Goal: Task Accomplishment & Management: Use online tool/utility

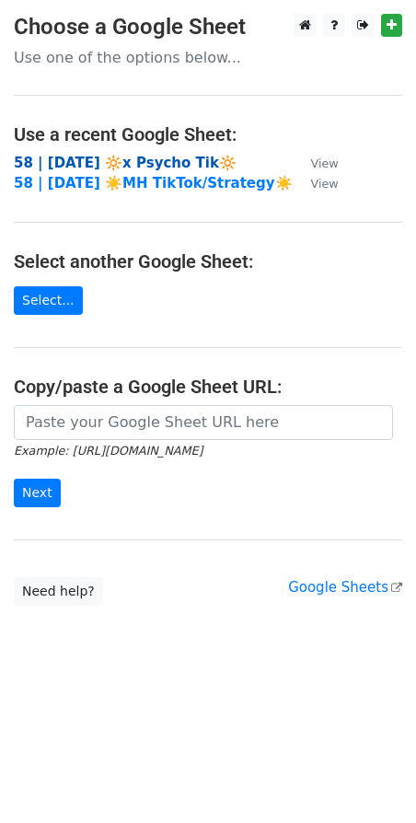
click at [110, 161] on strong "58 | SEP 4 2025 🔆x Psycho Tik🔆" at bounding box center [125, 163] width 223 height 17
click at [118, 164] on strong "58 | SEP 4 2025 🔆x Psycho Tik🔆" at bounding box center [125, 163] width 223 height 17
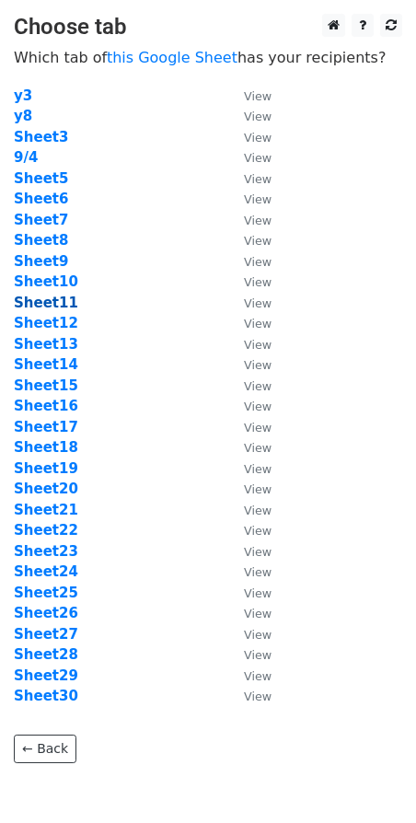
click at [53, 303] on strong "Sheet11" at bounding box center [46, 302] width 64 height 17
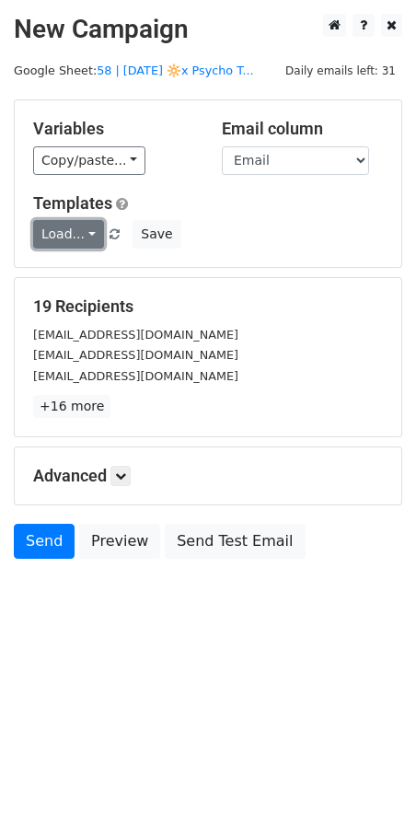
click at [69, 238] on link "Load..." at bounding box center [68, 234] width 71 height 29
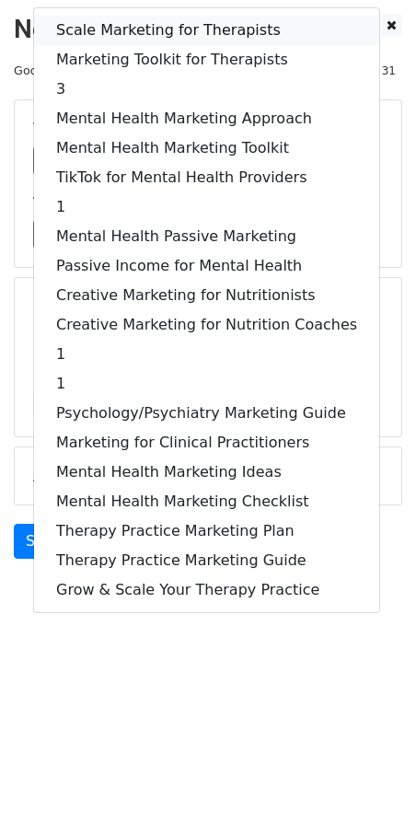
click at [158, 18] on link "Scale Marketing for Therapists" at bounding box center [206, 30] width 345 height 29
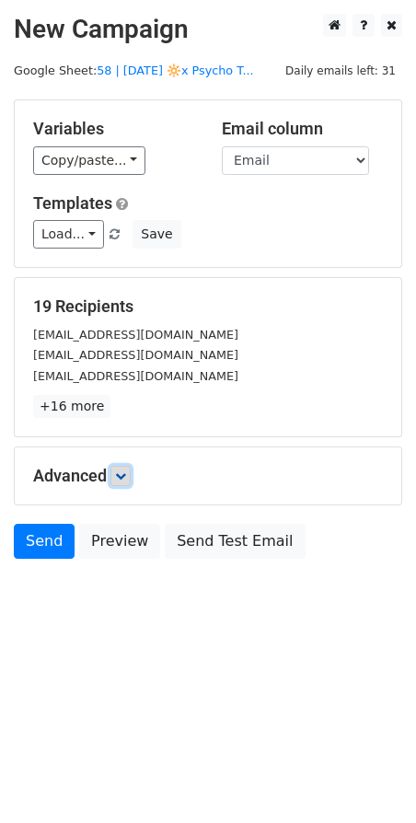
click at [122, 470] on icon at bounding box center [120, 475] width 11 height 11
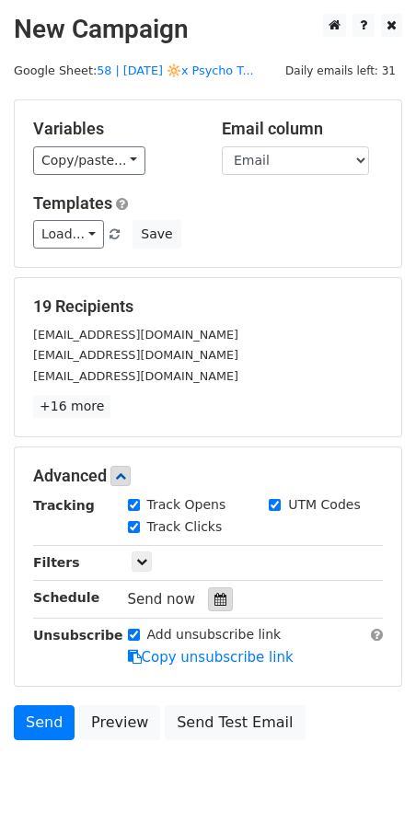
click at [214, 595] on icon at bounding box center [220, 599] width 12 height 13
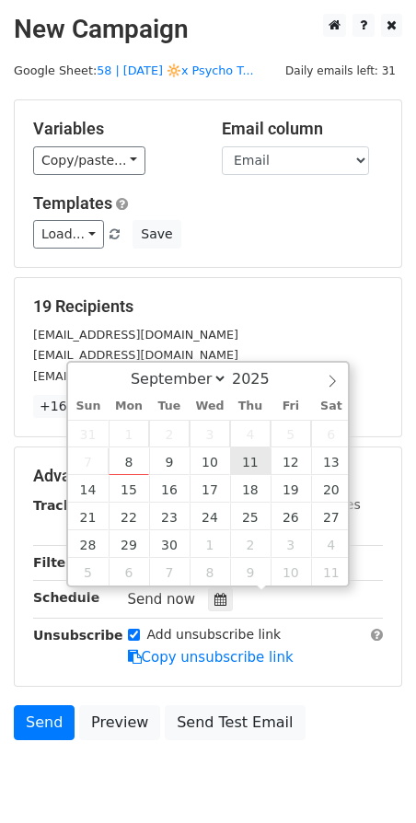
type input "2025-09-11 12:00"
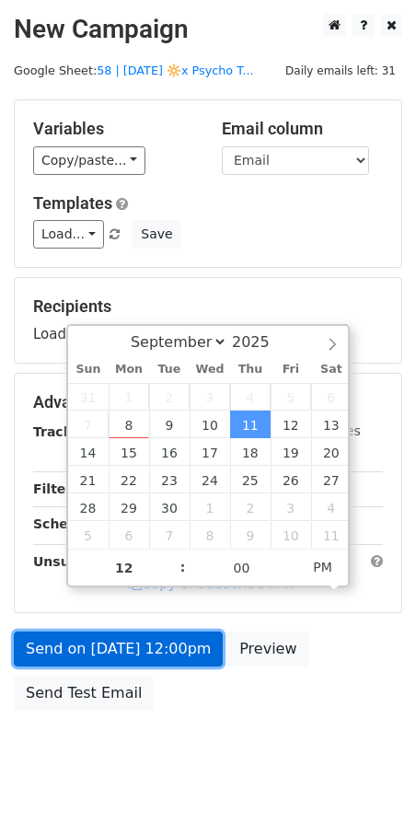
click at [154, 657] on link "Send on Sep 11 at 12:00pm" at bounding box center [118, 648] width 209 height 35
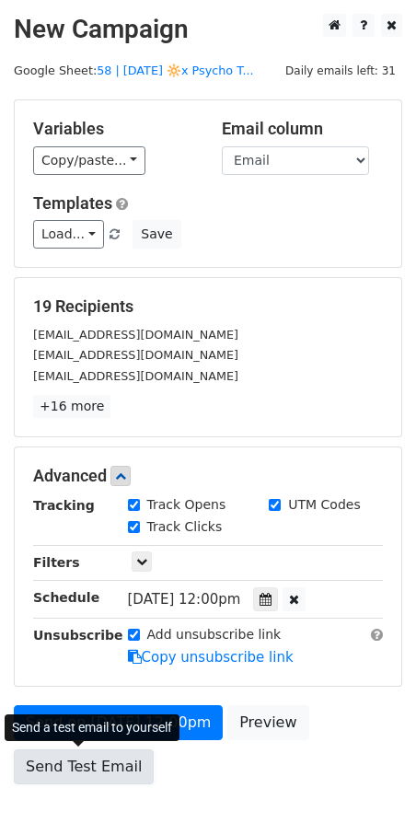
click at [68, 751] on link "Send Test Email" at bounding box center [84, 766] width 140 height 35
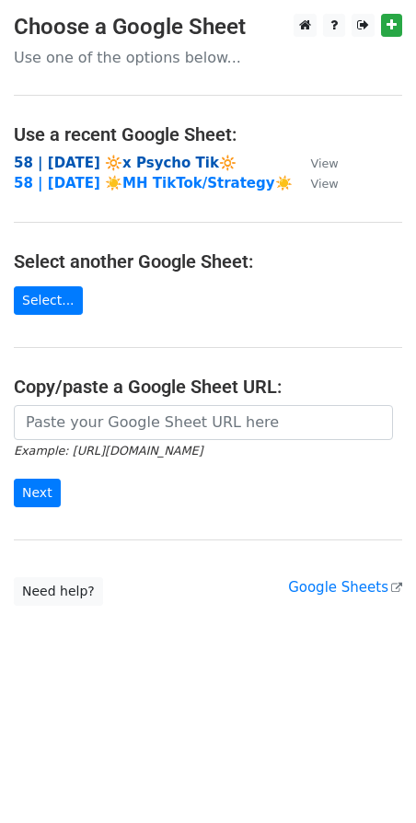
click at [161, 160] on strong "58 | SEP 4 2025 🔆x Psycho Tik🔆" at bounding box center [125, 163] width 223 height 17
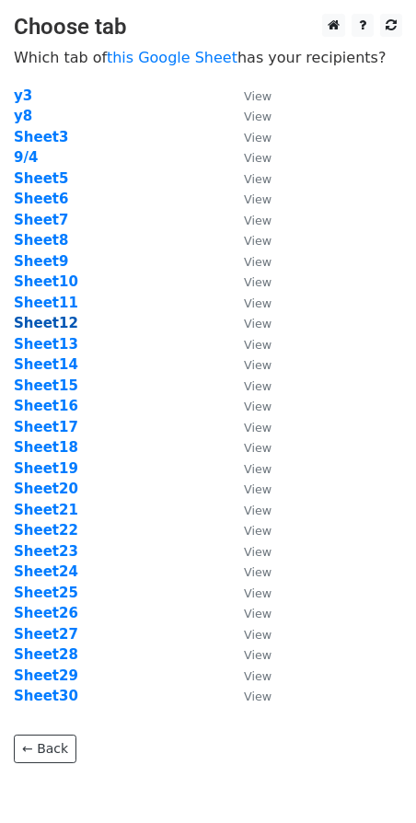
click at [32, 325] on strong "Sheet12" at bounding box center [46, 323] width 64 height 17
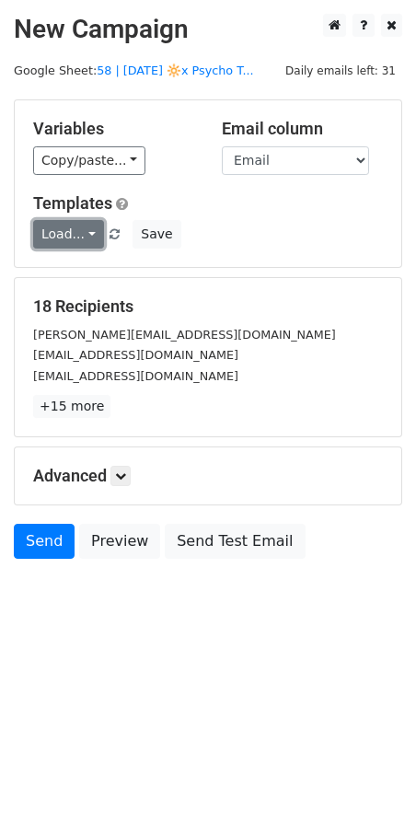
click at [78, 236] on link "Load..." at bounding box center [68, 234] width 71 height 29
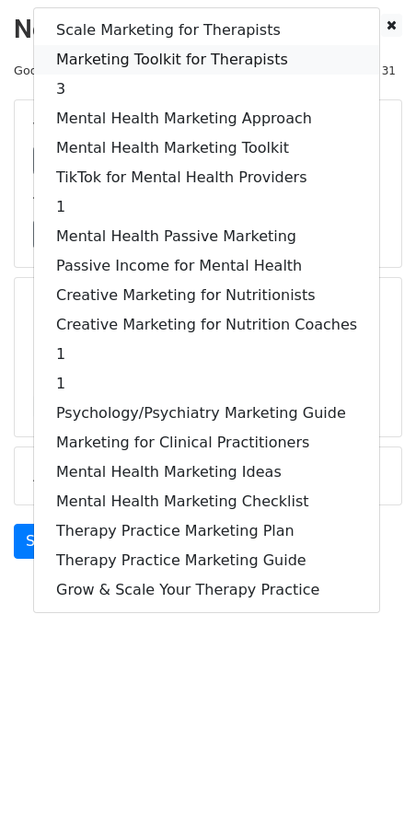
click at [211, 62] on link "Marketing Toolkit for Therapists" at bounding box center [206, 59] width 345 height 29
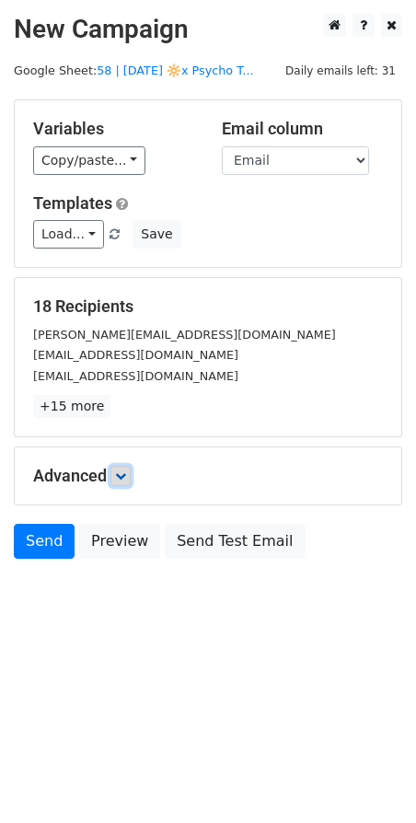
click at [126, 478] on icon at bounding box center [120, 475] width 11 height 11
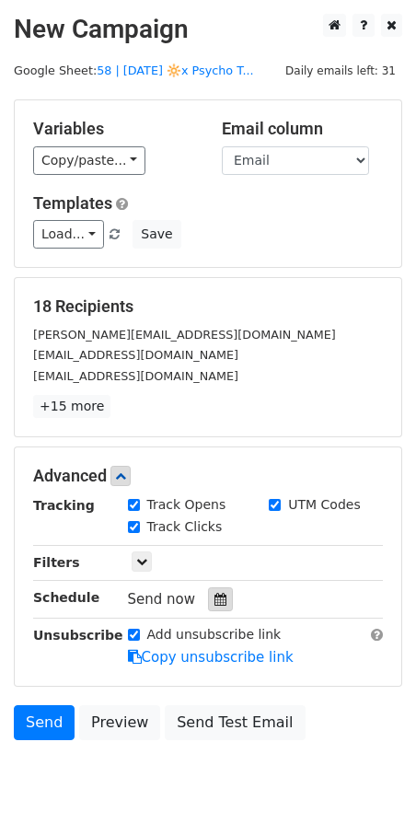
click at [214, 595] on icon at bounding box center [220, 599] width 12 height 13
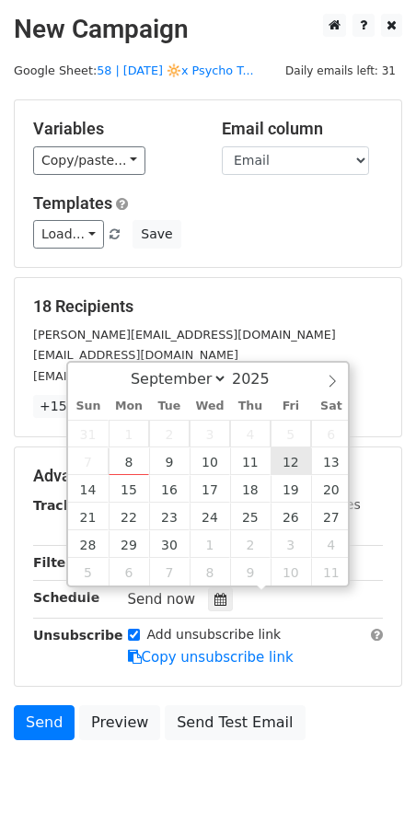
type input "2025-09-12 12:00"
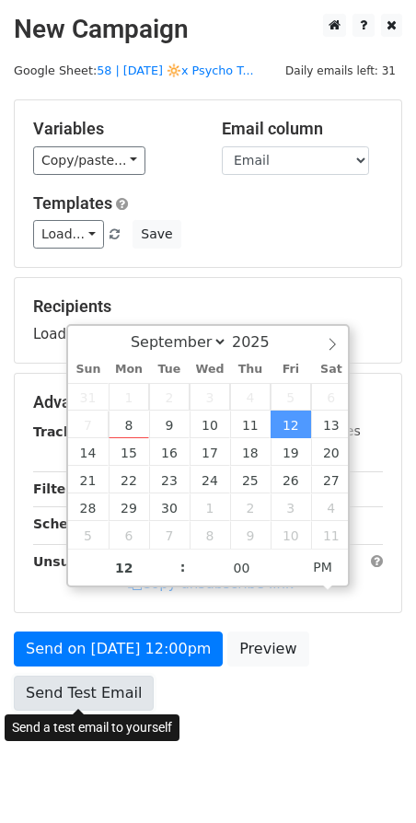
click at [98, 690] on link "Send Test Email" at bounding box center [84, 692] width 140 height 35
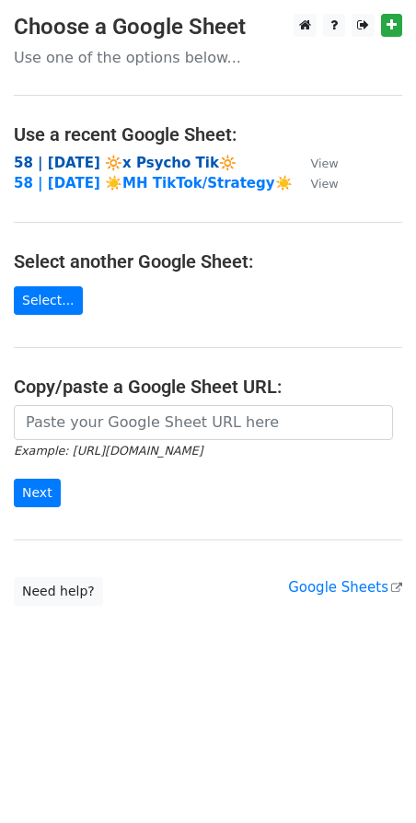
click at [139, 163] on strong "58 | SEP 4 2025 🔆x Psycho Tik🔆" at bounding box center [125, 163] width 223 height 17
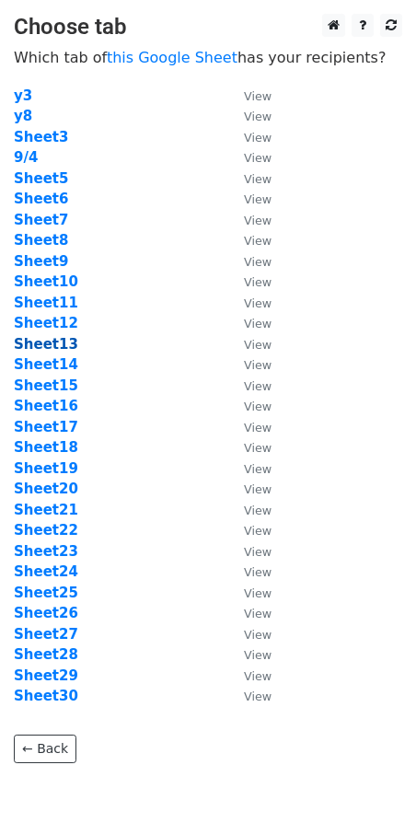
click at [52, 346] on strong "Sheet13" at bounding box center [46, 344] width 64 height 17
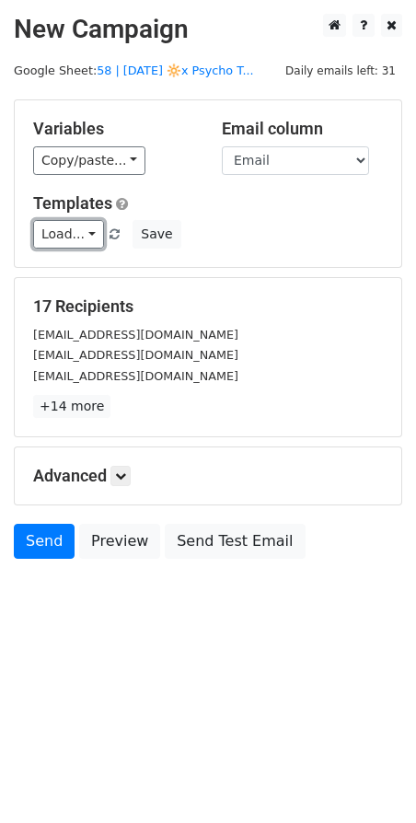
click at [57, 235] on link "Load..." at bounding box center [68, 234] width 71 height 29
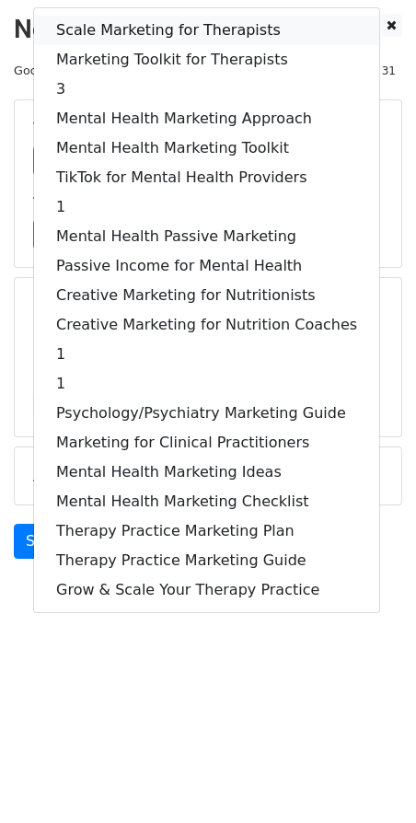
click at [145, 32] on link "Scale Marketing for Therapists" at bounding box center [206, 30] width 345 height 29
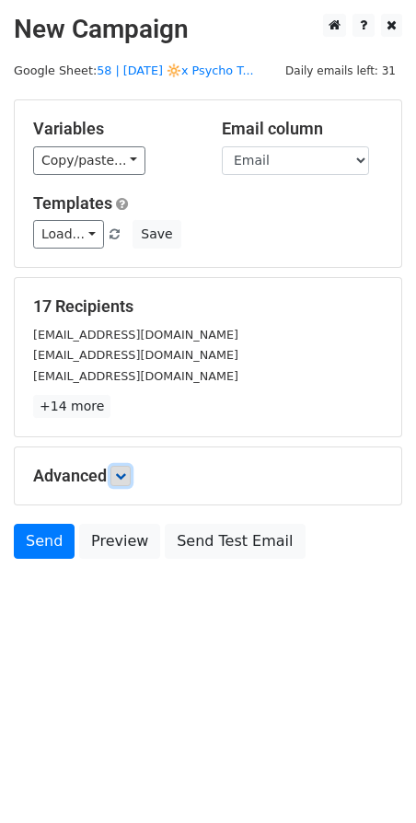
click at [116, 474] on link at bounding box center [120, 476] width 20 height 20
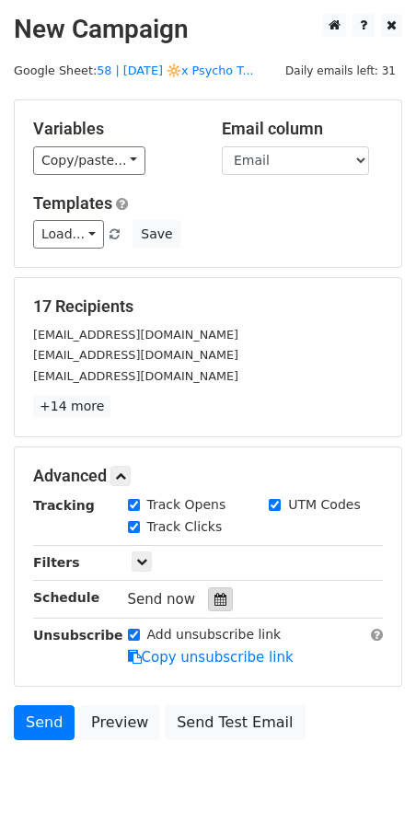
click at [219, 606] on div at bounding box center [220, 599] width 25 height 24
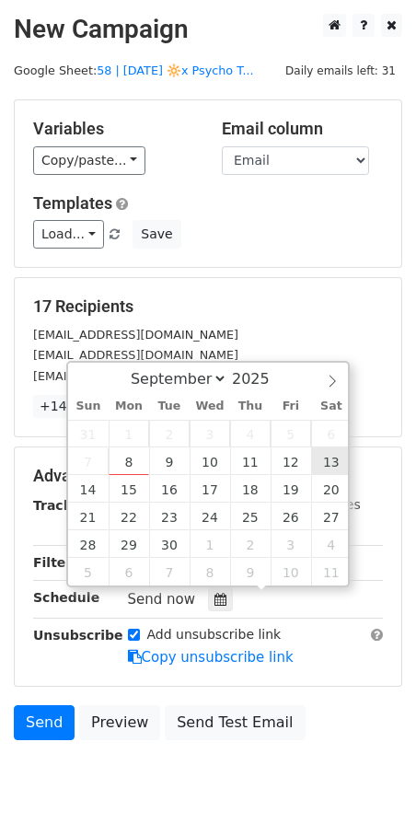
type input "[DATE] 12:00"
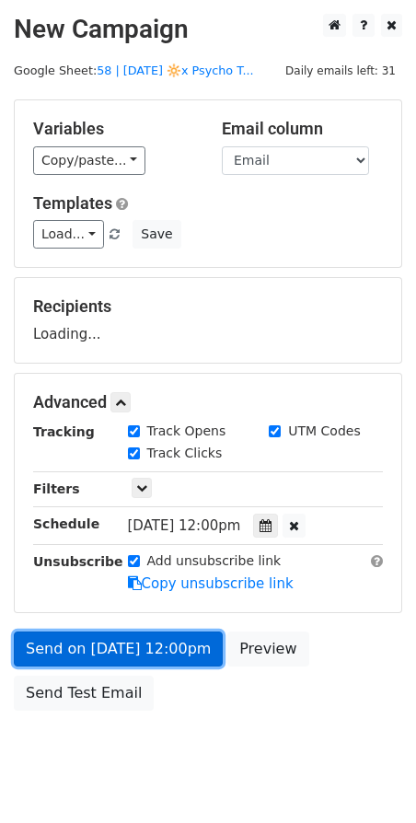
click at [166, 635] on link "Send on [DATE] 12:00pm" at bounding box center [118, 648] width 209 height 35
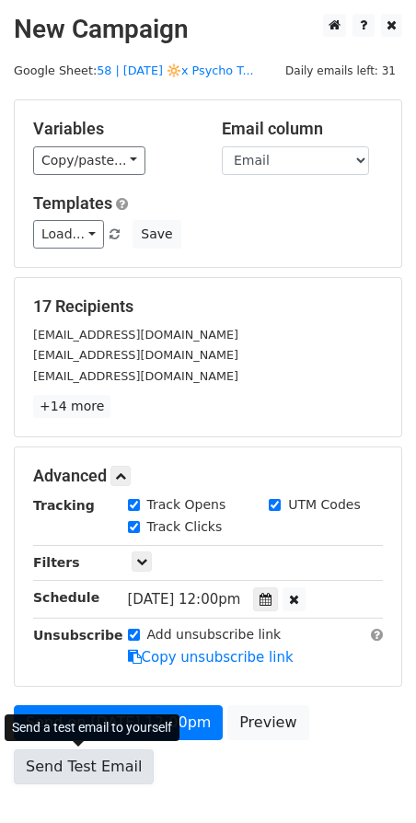
click at [57, 762] on link "Send Test Email" at bounding box center [84, 766] width 140 height 35
